Goal: Obtain resource: Download file/media

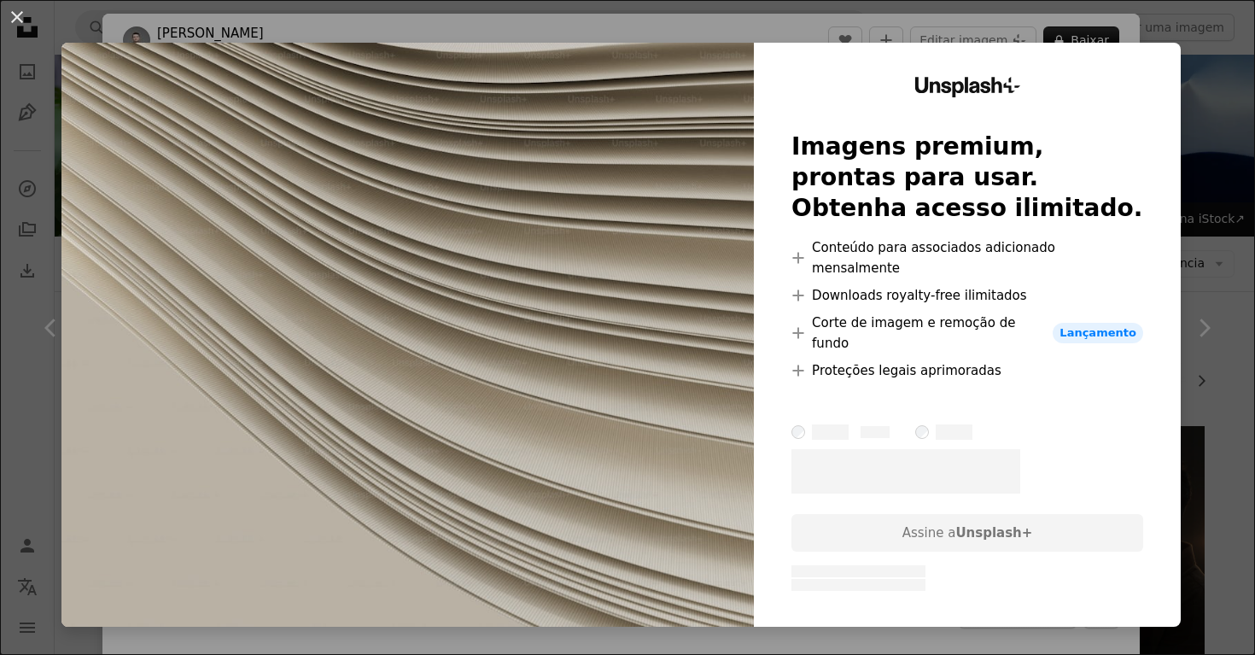
scroll to position [1181, 0]
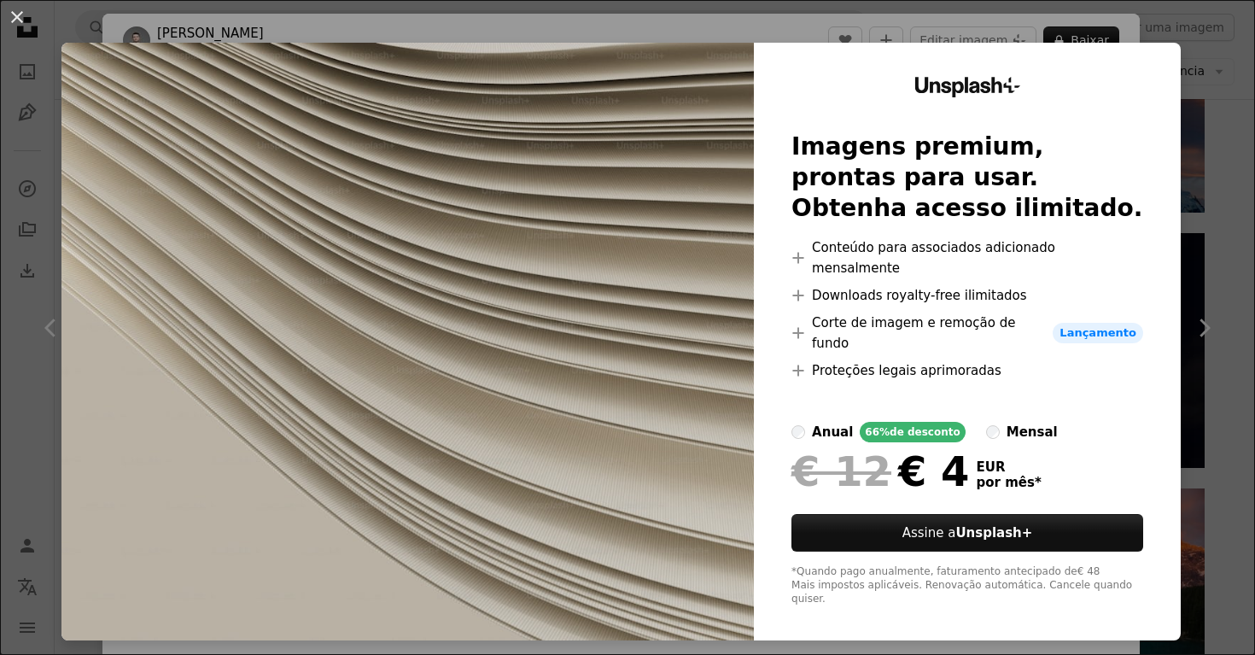
click at [704, 223] on img at bounding box center [407, 342] width 692 height 598
click at [707, 145] on img at bounding box center [407, 342] width 692 height 598
click at [979, 223] on h2 "Imagens premium, prontas para usar. Obtenha acesso ilimitado." at bounding box center [967, 177] width 352 height 92
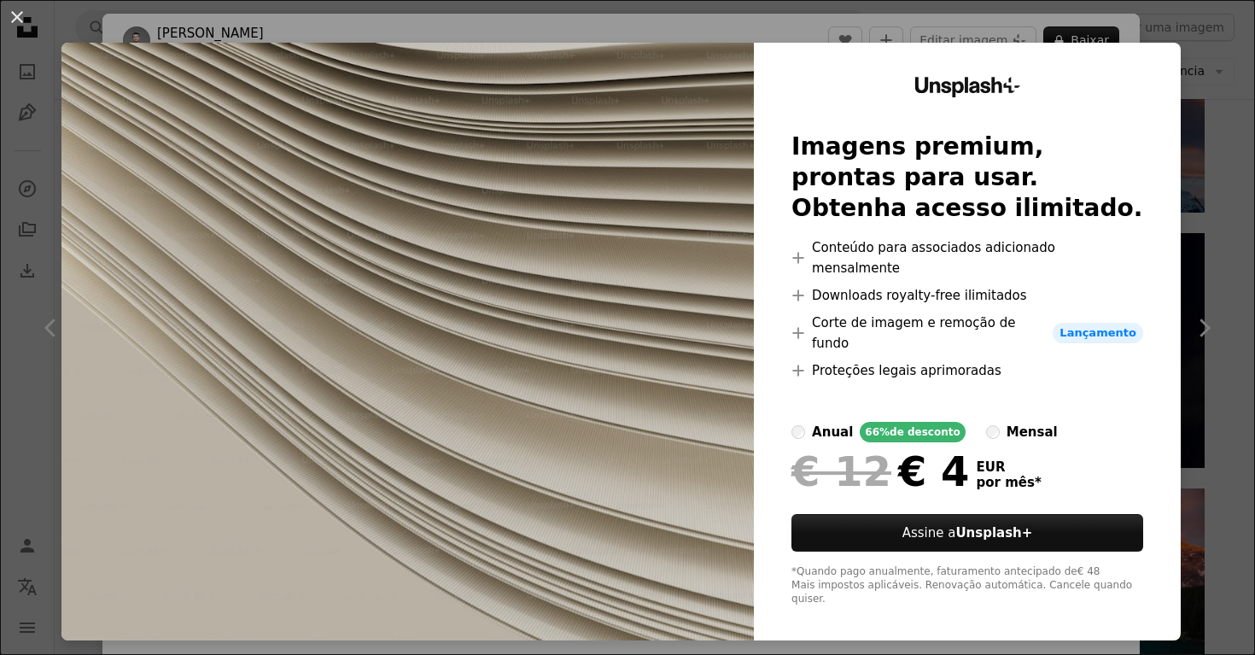
click at [653, 313] on img at bounding box center [407, 342] width 692 height 598
click at [17, 19] on button "An X shape" at bounding box center [17, 17] width 20 height 20
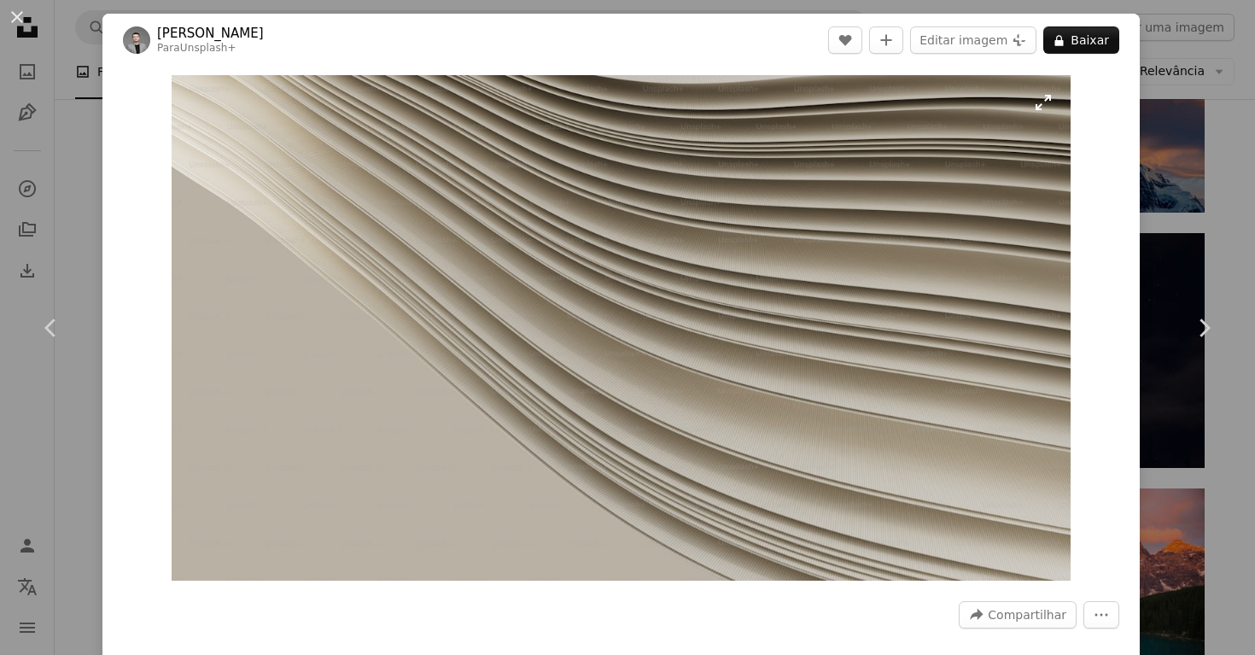
click at [1053, 107] on img "Ampliar esta imagem" at bounding box center [621, 327] width 898 height 505
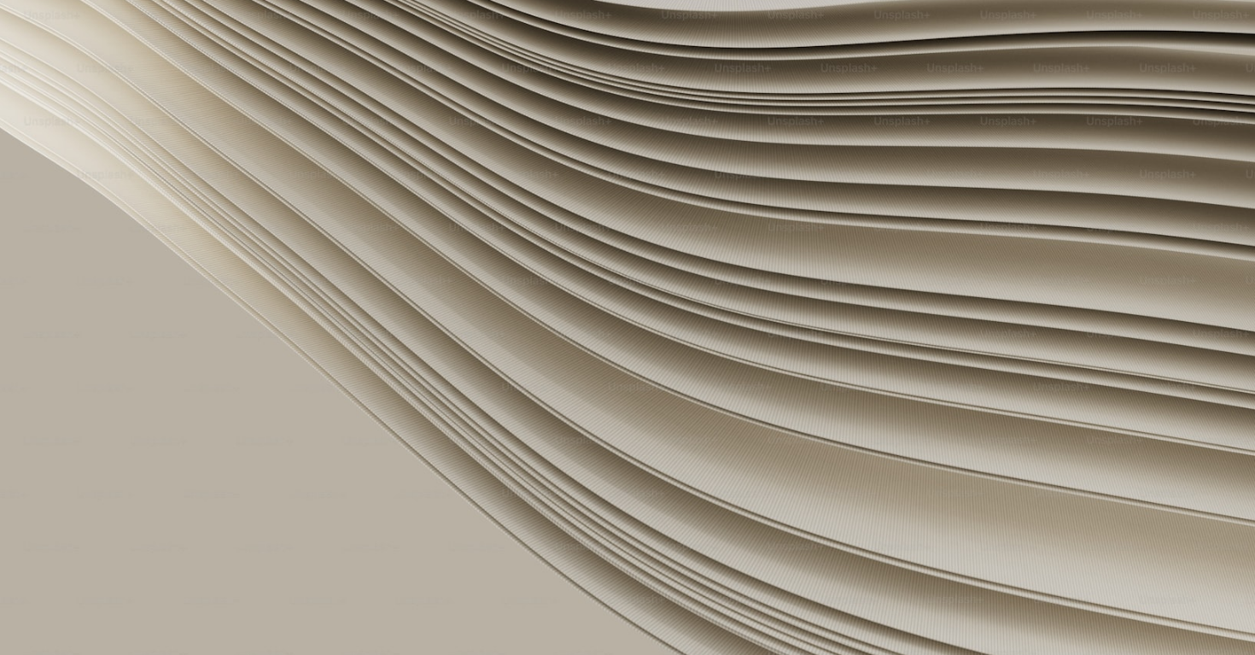
scroll to position [26, 0]
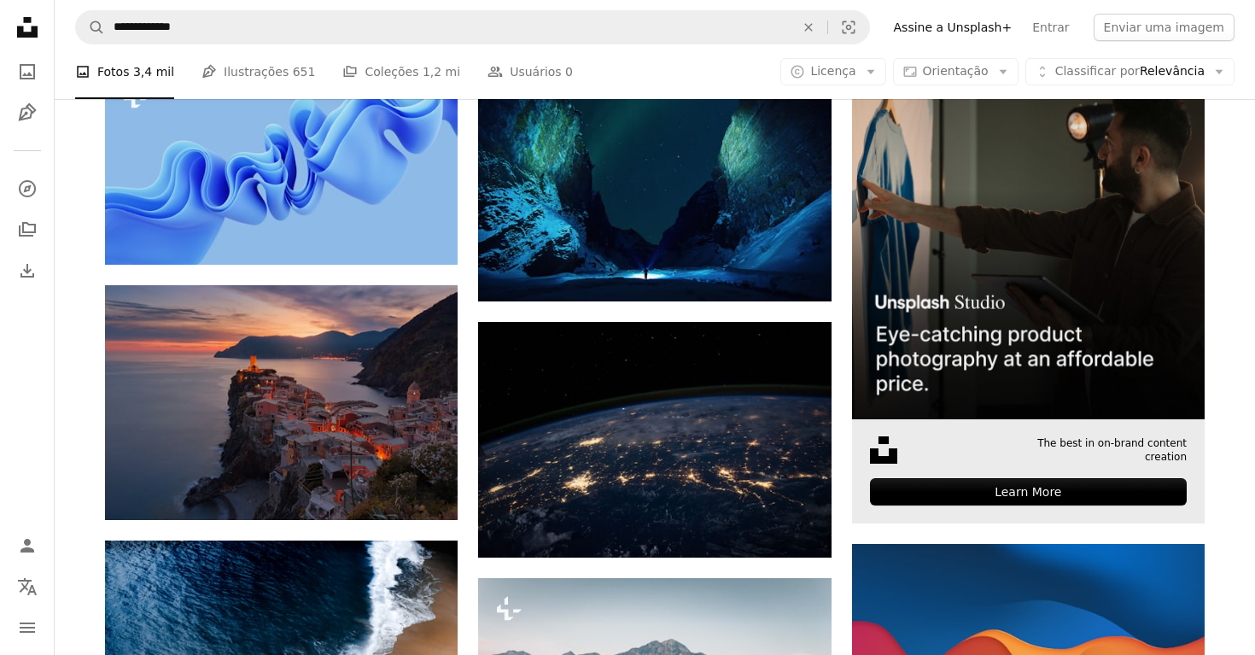
scroll to position [296, 0]
